Goal: Browse casually

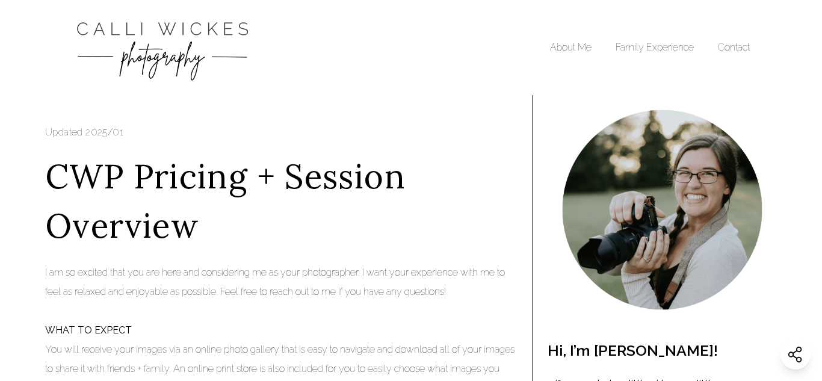
scroll to position [571, 0]
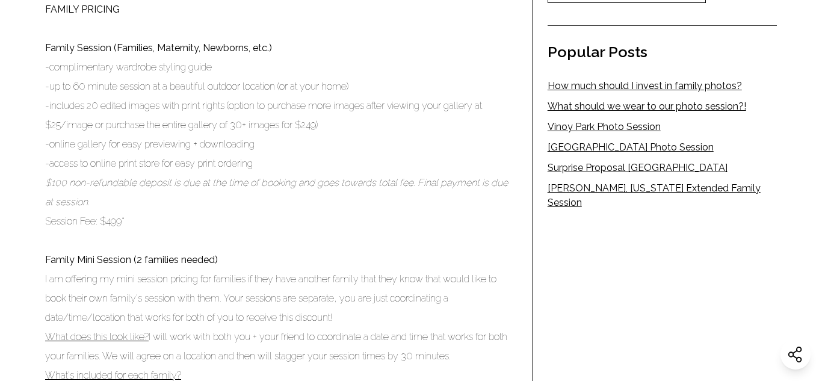
click at [580, 190] on link "[PERSON_NAME], [US_STATE] Extended Family Session" at bounding box center [662, 195] width 229 height 29
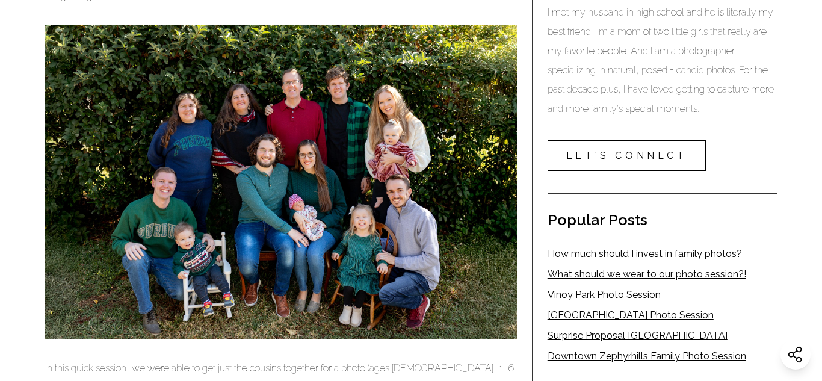
scroll to position [458, 0]
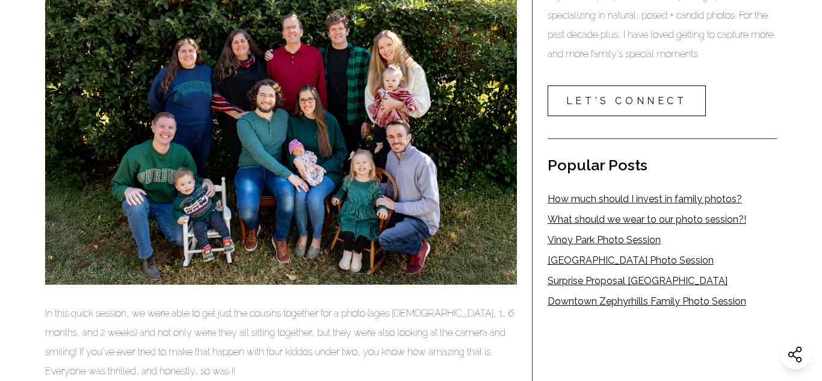
click at [611, 283] on link "Surprise Proposal [GEOGRAPHIC_DATA]" at bounding box center [662, 281] width 229 height 14
click at [617, 239] on link "Vinoy Park Photo Session" at bounding box center [662, 240] width 229 height 14
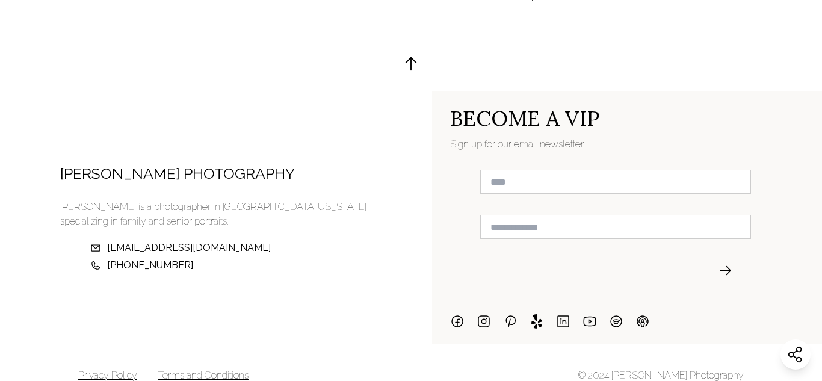
scroll to position [3619, 0]
